Goal: Information Seeking & Learning: Learn about a topic

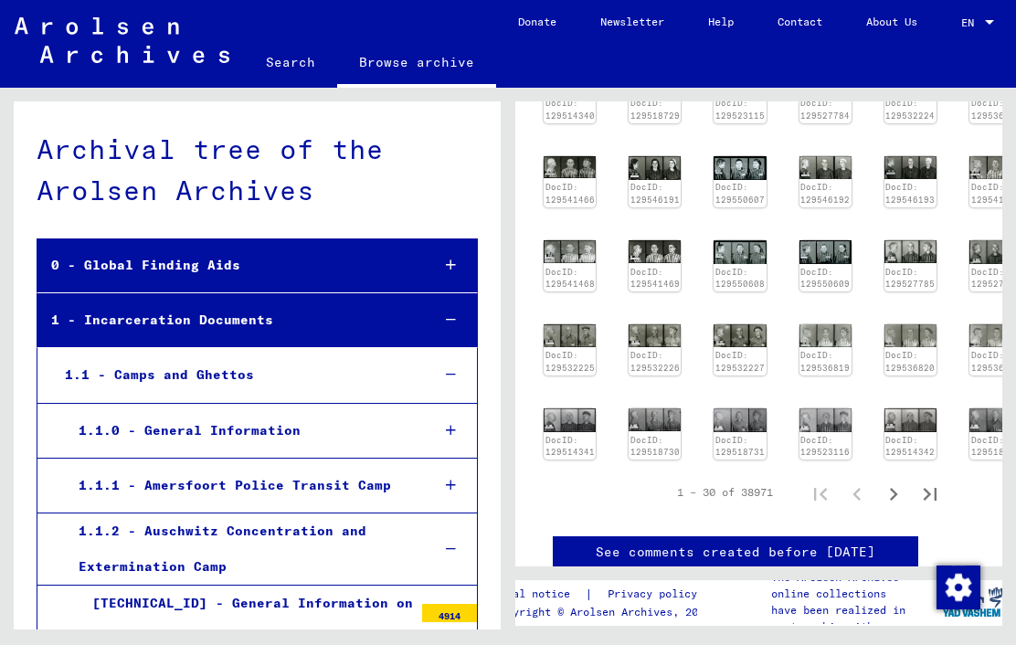
scroll to position [886, 23]
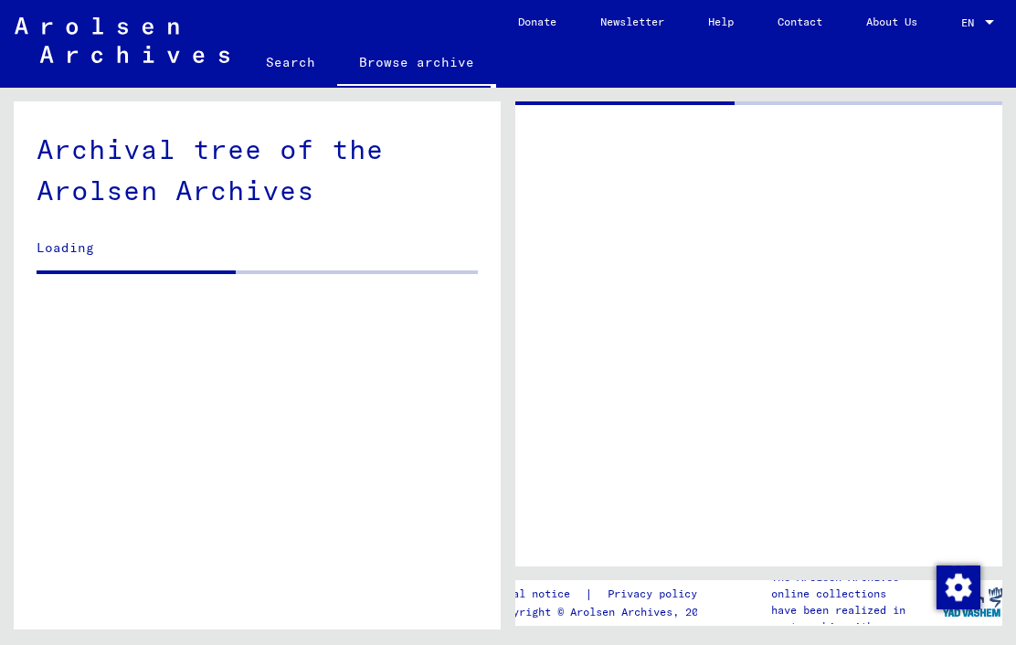
scroll to position [683, 0]
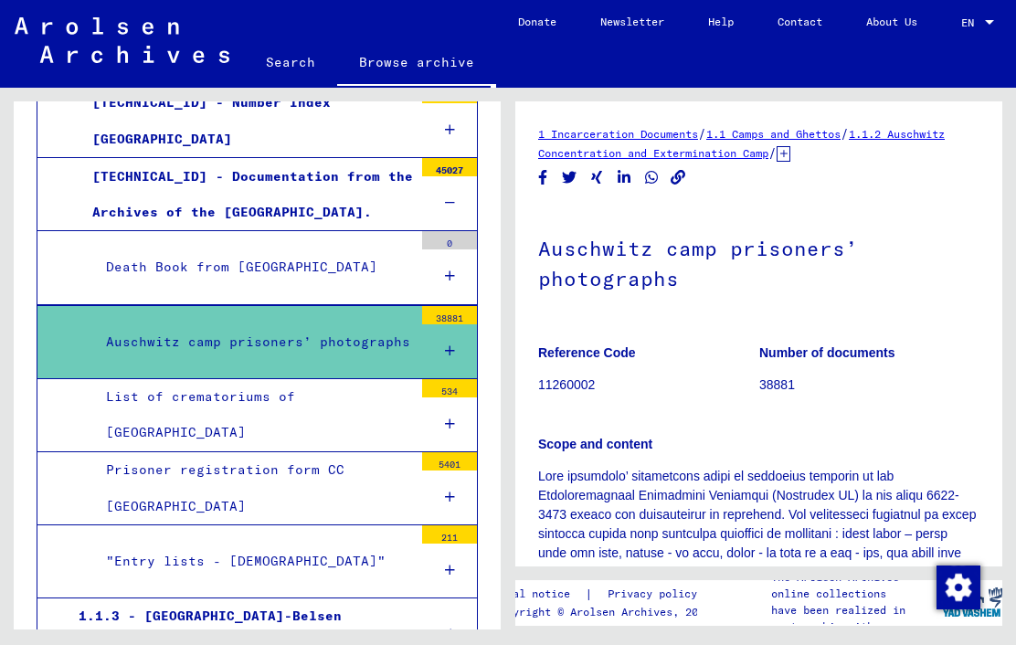
click at [282, 285] on div "Death Book from [GEOGRAPHIC_DATA]" at bounding box center [252, 267] width 321 height 36
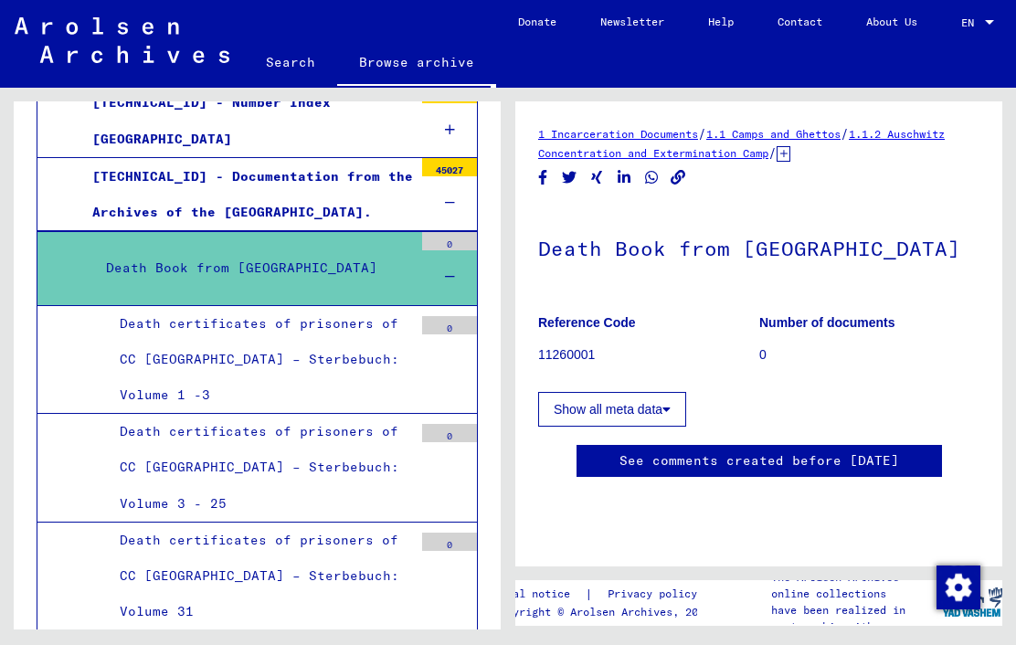
scroll to position [100, 0]
click at [669, 403] on icon at bounding box center [666, 409] width 8 height 13
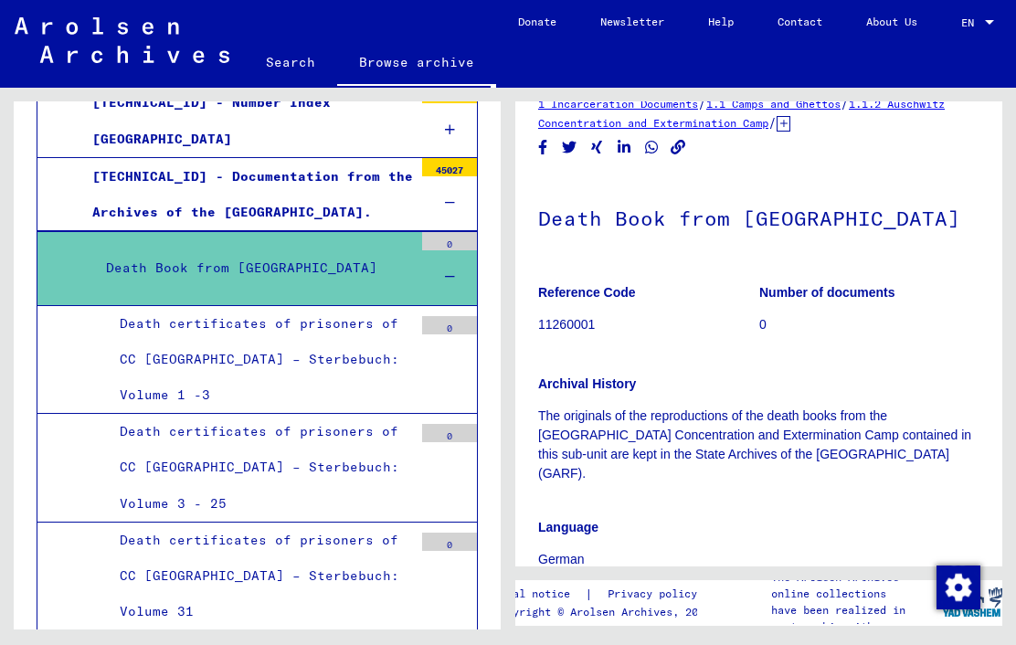
scroll to position [26, 0]
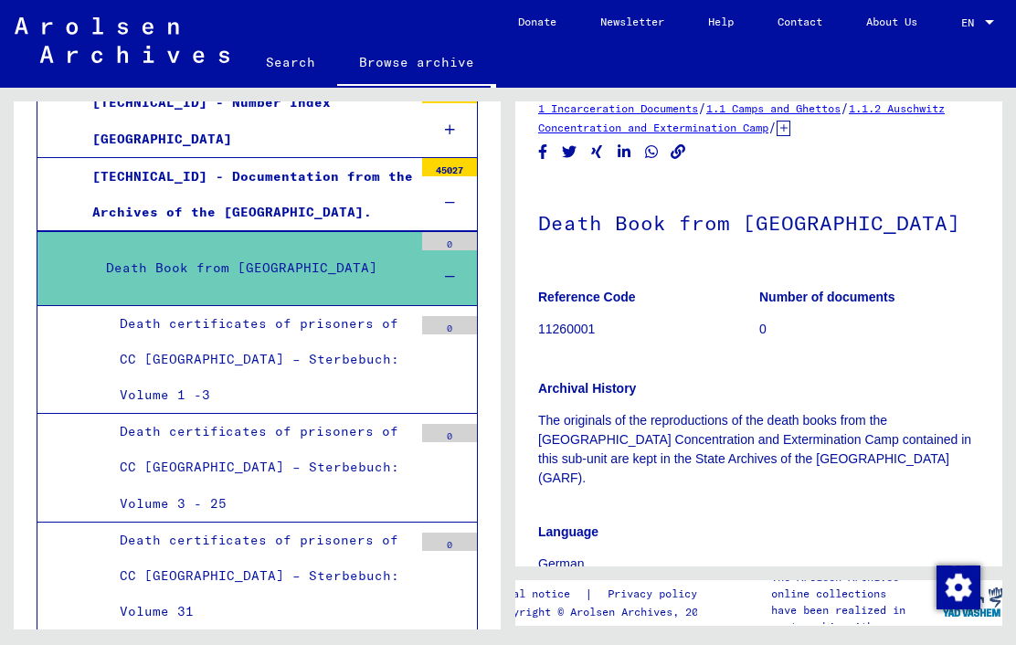
click at [594, 325] on p "11260001" at bounding box center [648, 329] width 220 height 19
click at [293, 356] on div "Death certificates of prisoners of CC [GEOGRAPHIC_DATA] – Sterbebuch: Volume 1 …" at bounding box center [259, 360] width 307 height 108
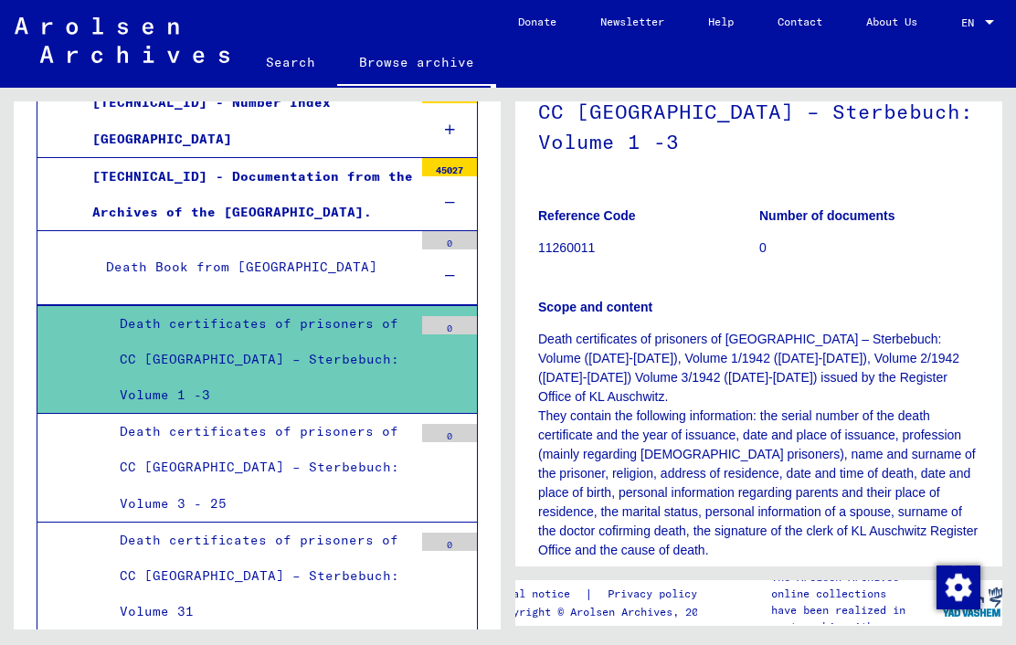
scroll to position [135, 0]
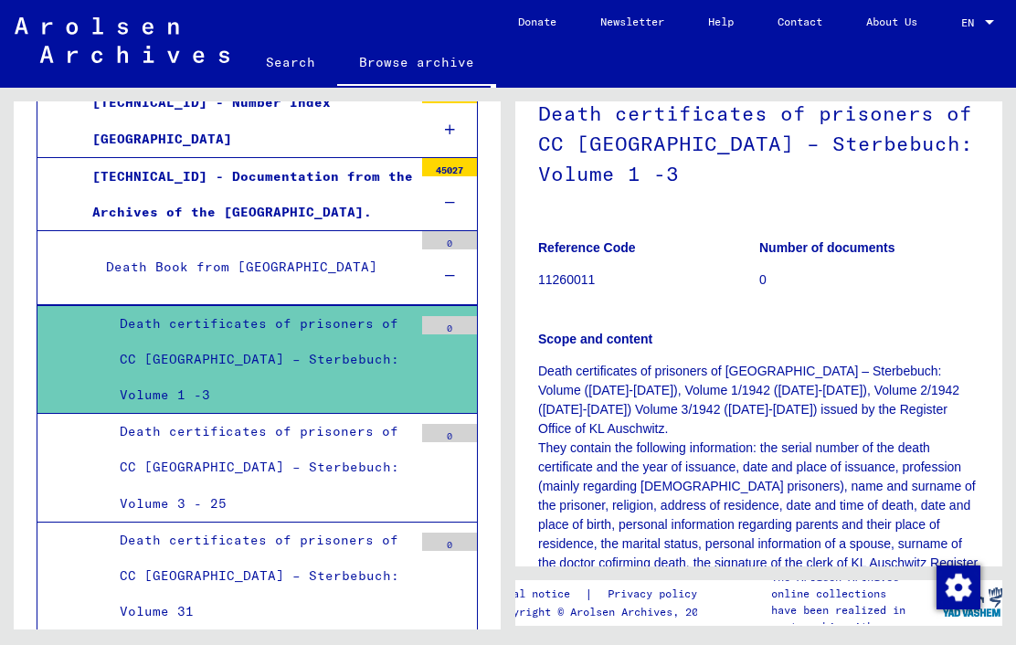
click at [378, 217] on div "[TECHNICAL_ID] - Documentation from the Archives of the [GEOGRAPHIC_DATA]." at bounding box center [246, 194] width 334 height 71
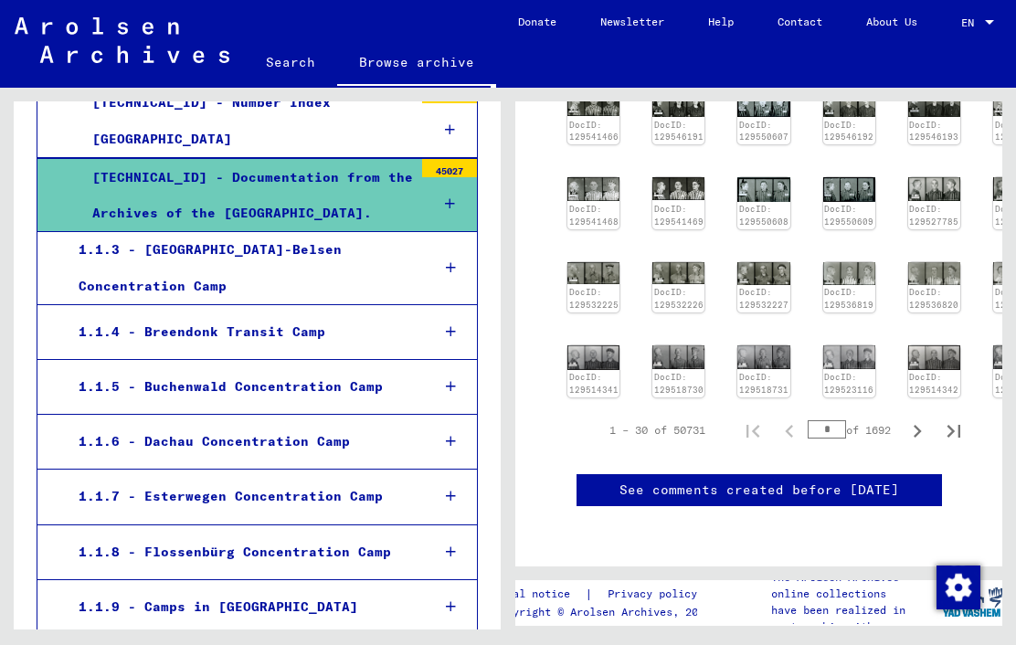
scroll to position [625, 14]
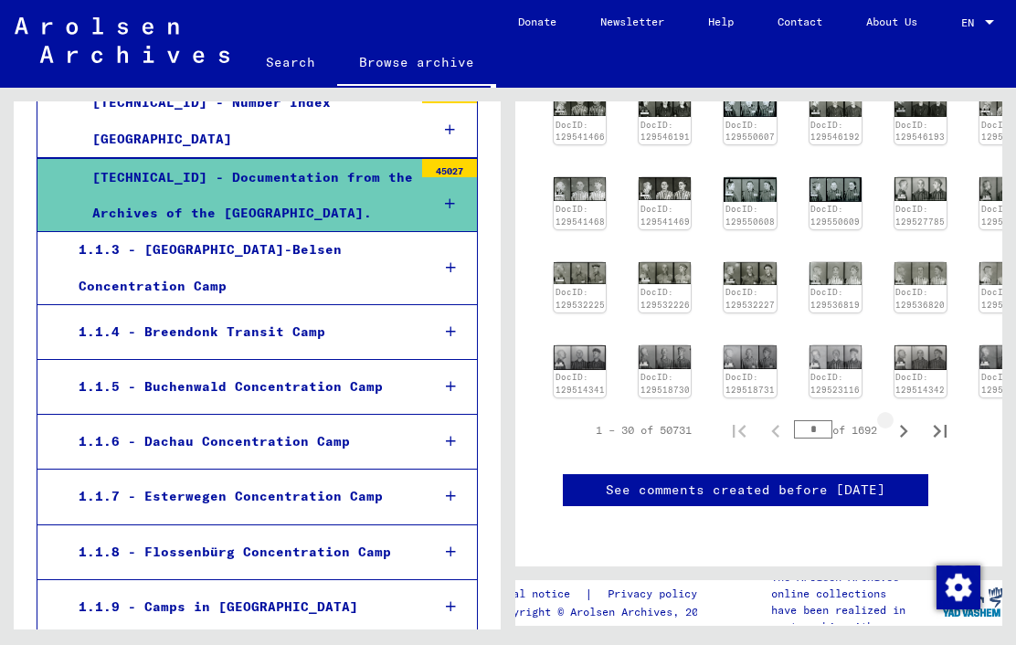
click at [896, 421] on icon "Next page" at bounding box center [904, 431] width 26 height 26
type input "*"
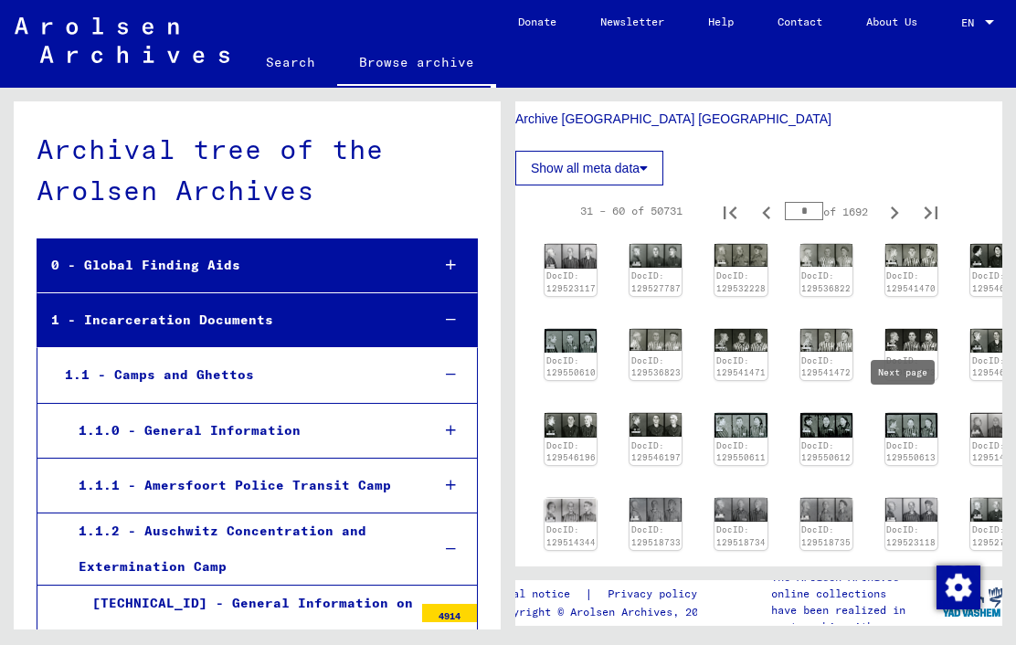
scroll to position [0, 0]
